Goal: Task Accomplishment & Management: Complete application form

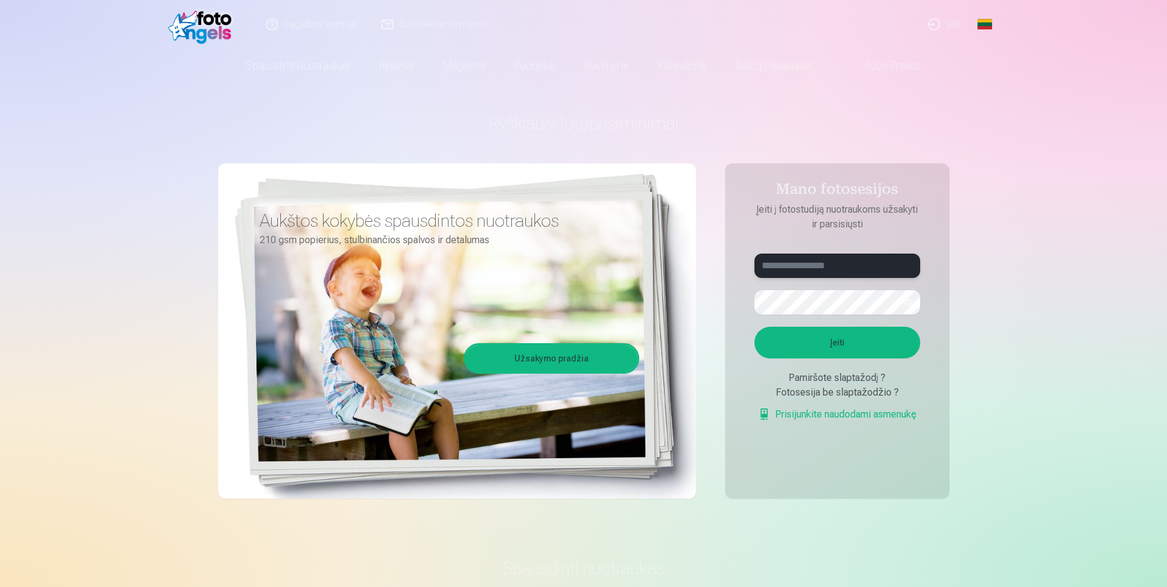
click at [846, 265] on input "text" at bounding box center [838, 266] width 166 height 24
type input "**********"
click at [788, 341] on button "Įeiti" at bounding box center [838, 343] width 166 height 32
